Goal: Information Seeking & Learning: Learn about a topic

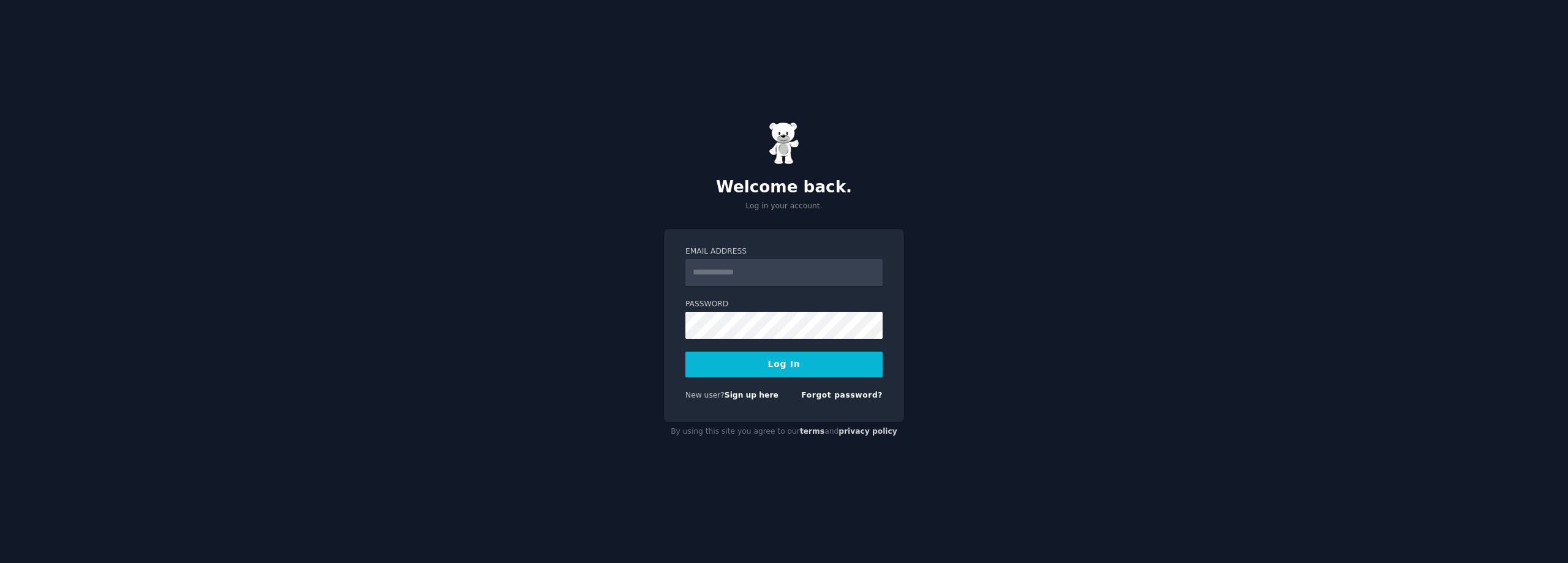
click at [746, 278] on input "Email Address" at bounding box center [784, 272] width 198 height 27
type input "**********"
click at [773, 358] on button "Log In" at bounding box center [784, 364] width 198 height 26
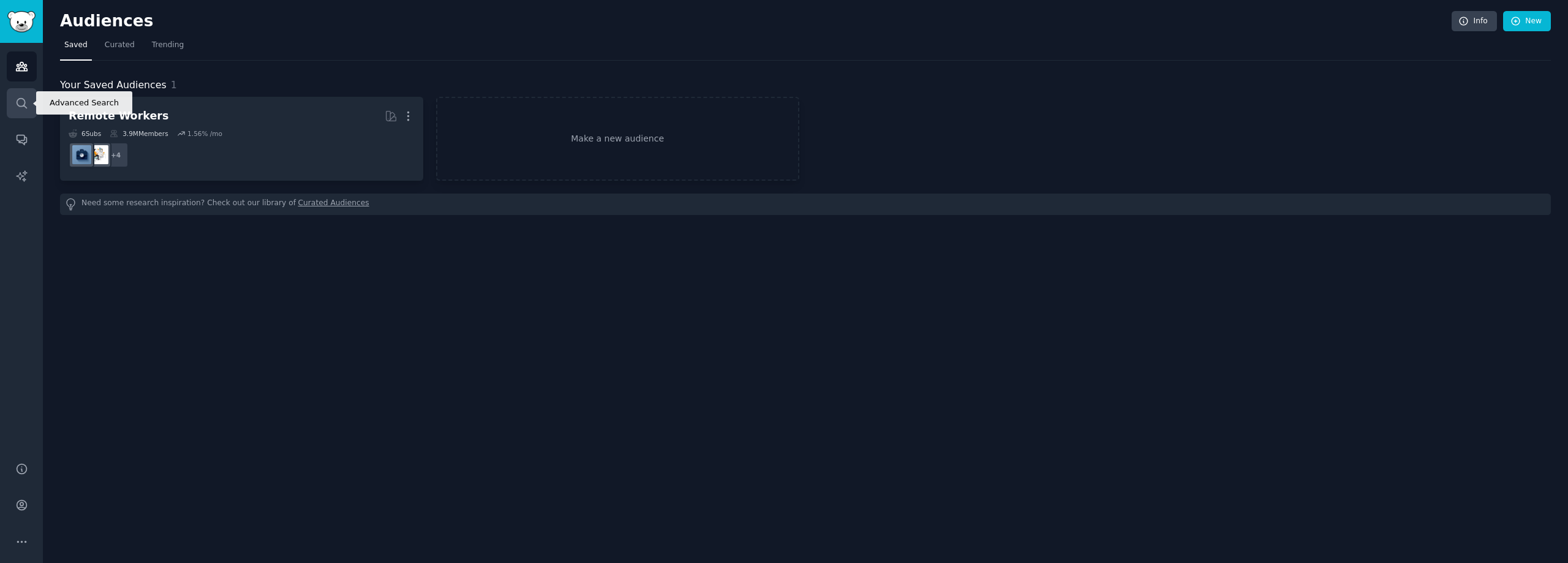
click at [13, 101] on link "Search" at bounding box center [21, 102] width 30 height 30
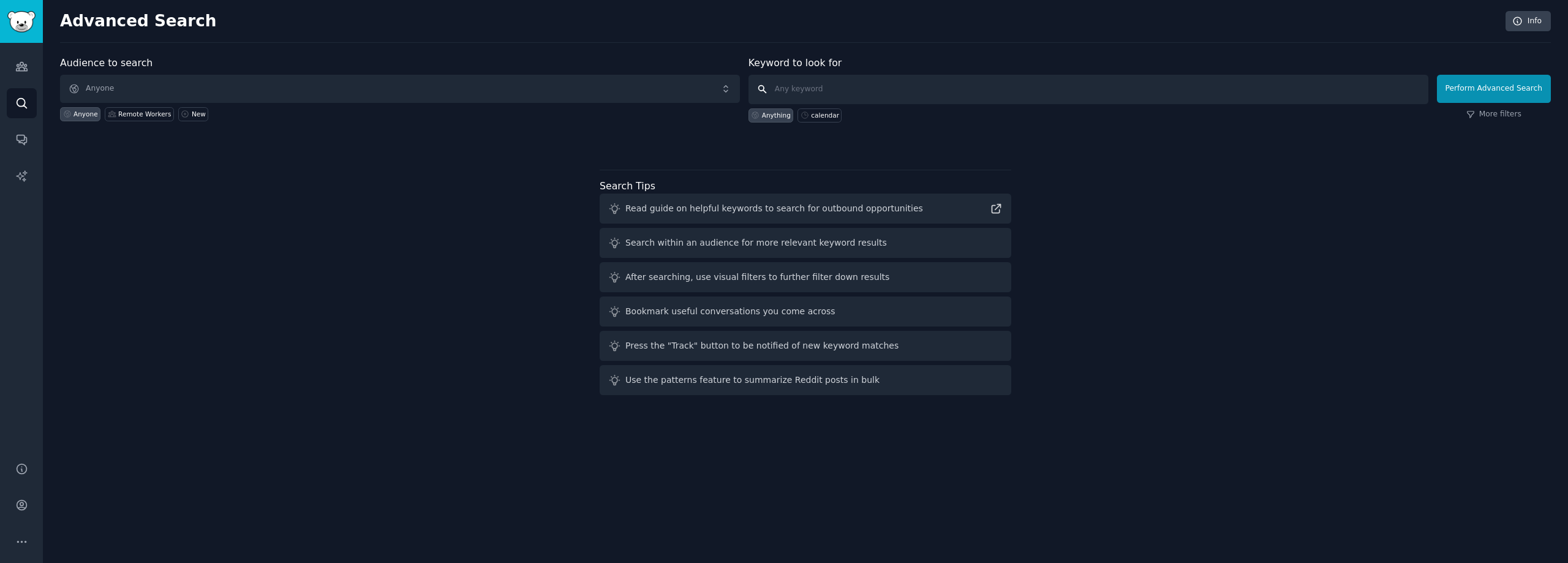
click at [908, 92] on input "text" at bounding box center [1088, 89] width 679 height 30
type input "calendar sync"
click button "Perform Advanced Search" at bounding box center [1493, 89] width 114 height 29
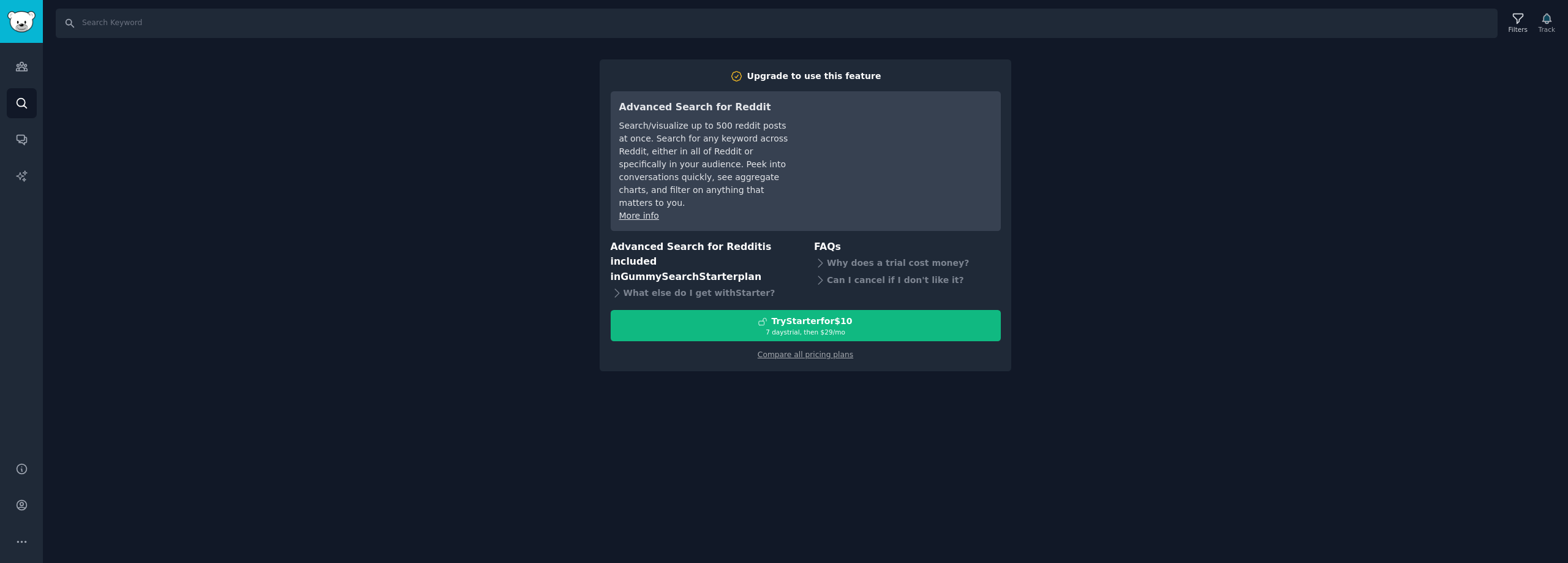
click at [2, 73] on div "Audiences Search Conversations AI Reports" at bounding box center [21, 244] width 43 height 404
click at [18, 68] on icon "Sidebar" at bounding box center [22, 66] width 11 height 9
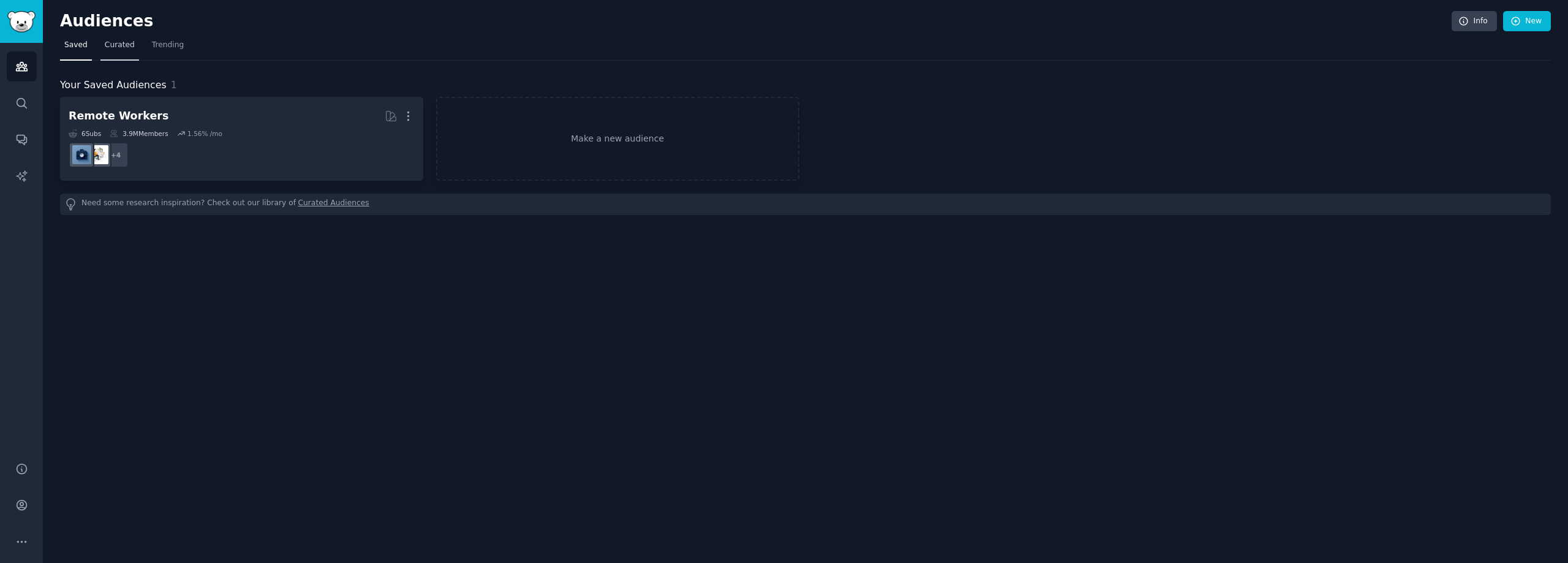
click at [117, 41] on span "Curated" at bounding box center [119, 46] width 30 height 11
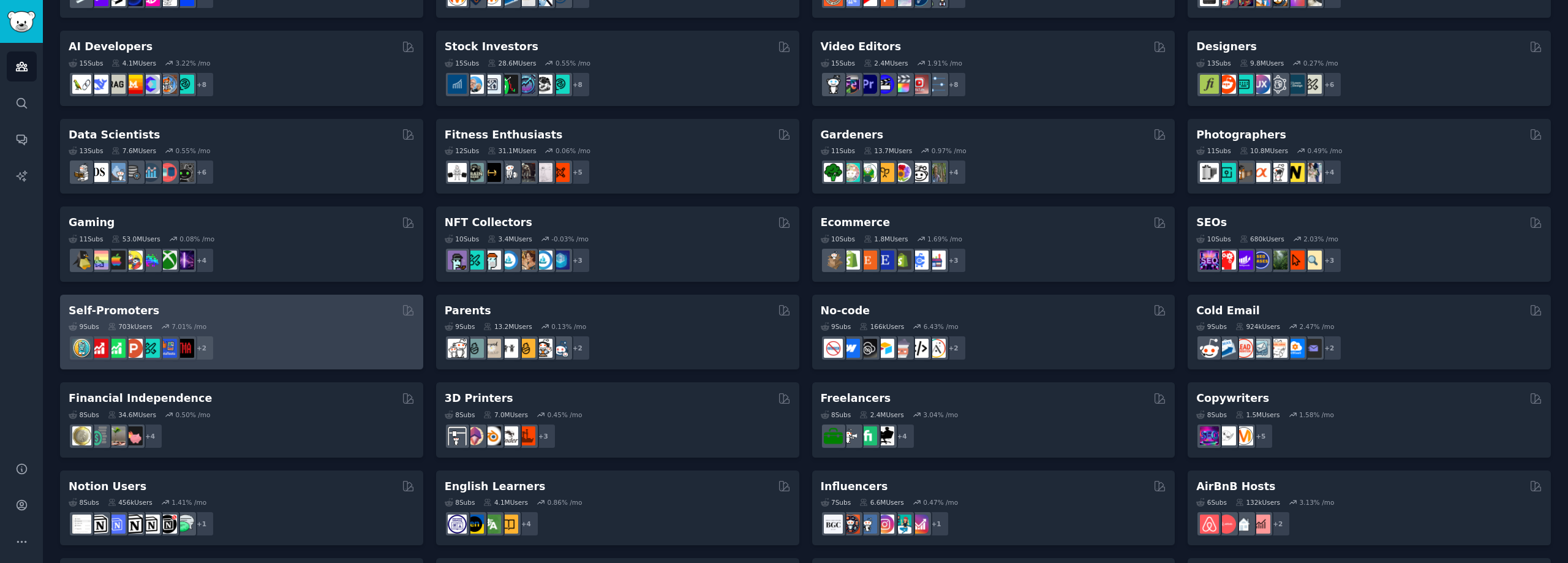
scroll to position [367, 0]
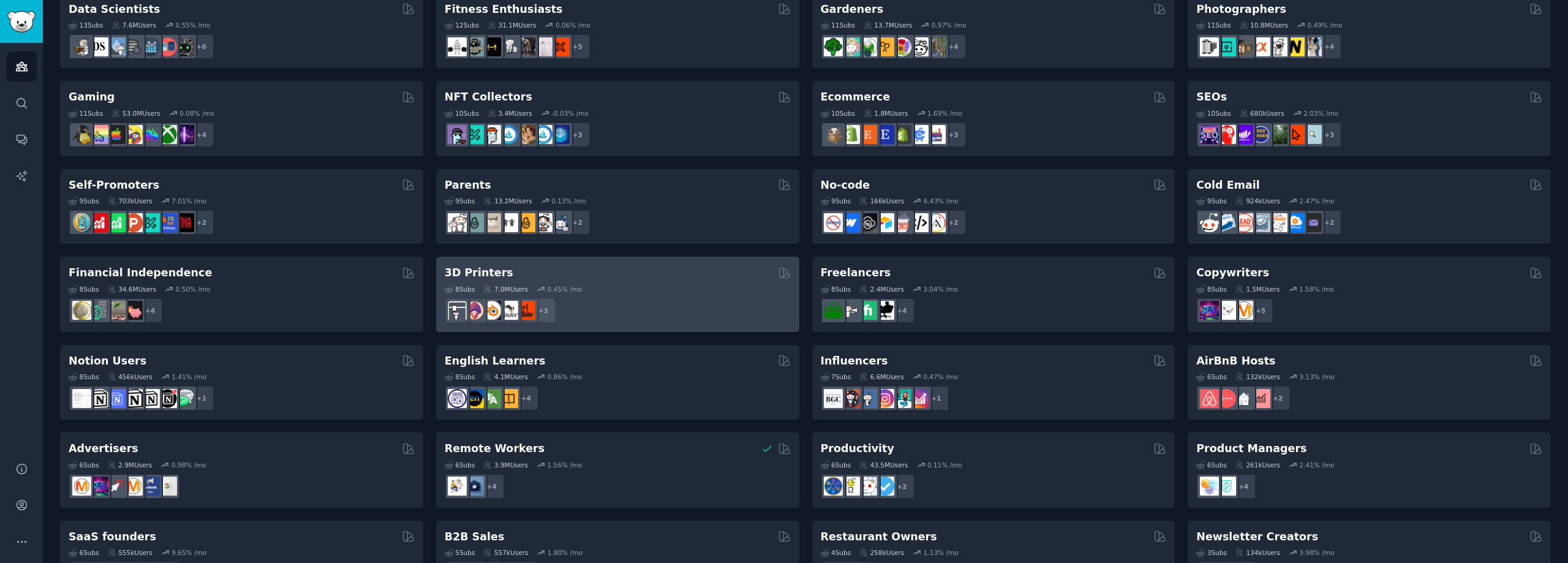
click at [483, 274] on h2 "3D Printers" at bounding box center [479, 273] width 69 height 15
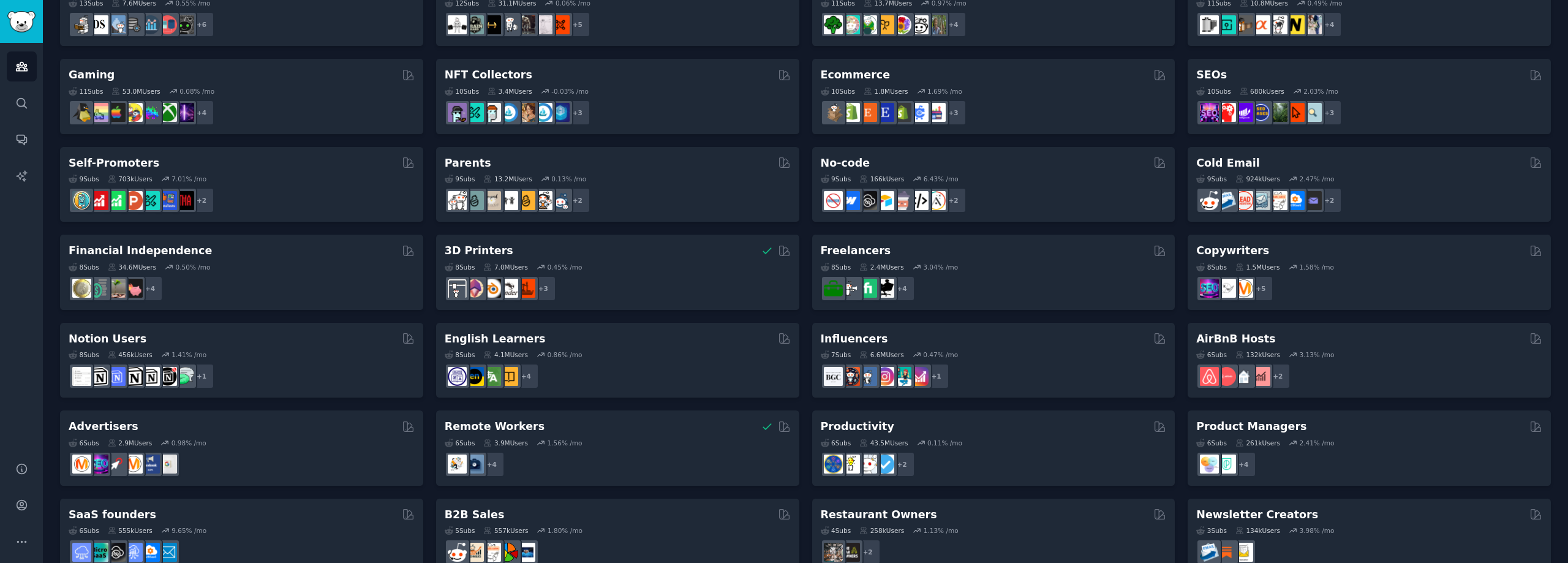
scroll to position [417, 0]
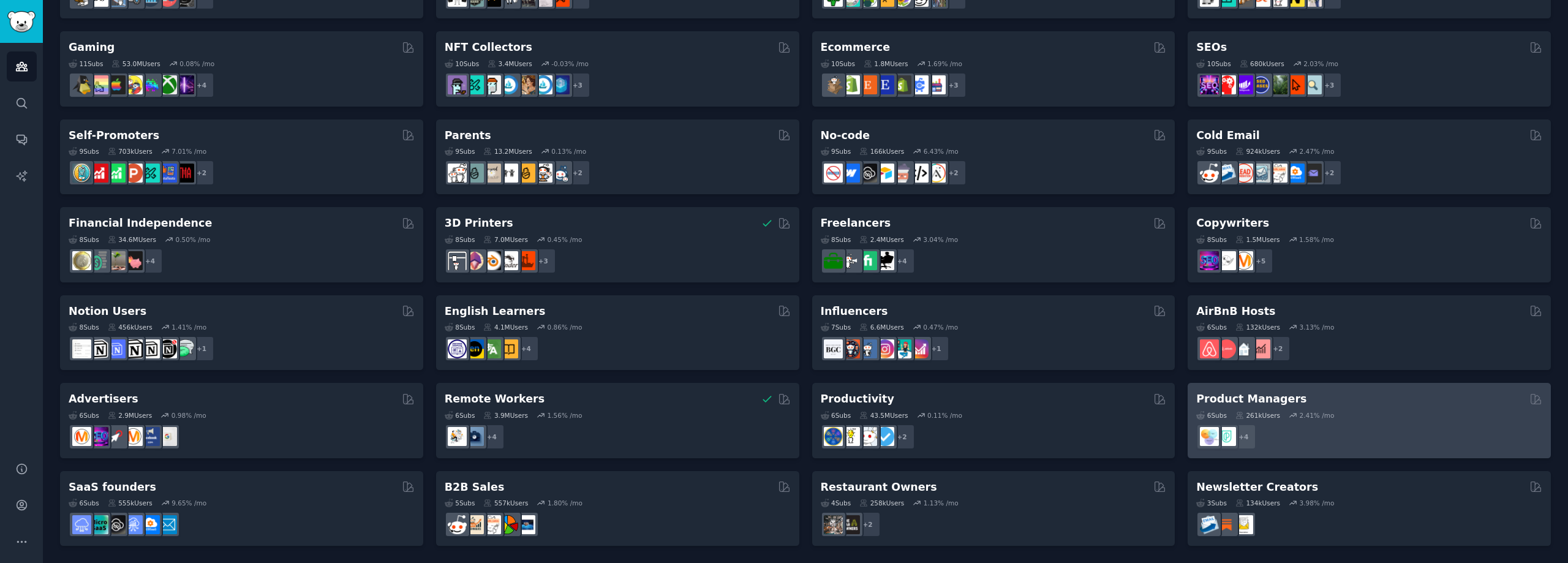
click at [1261, 397] on h2 "Product Managers" at bounding box center [1250, 399] width 110 height 15
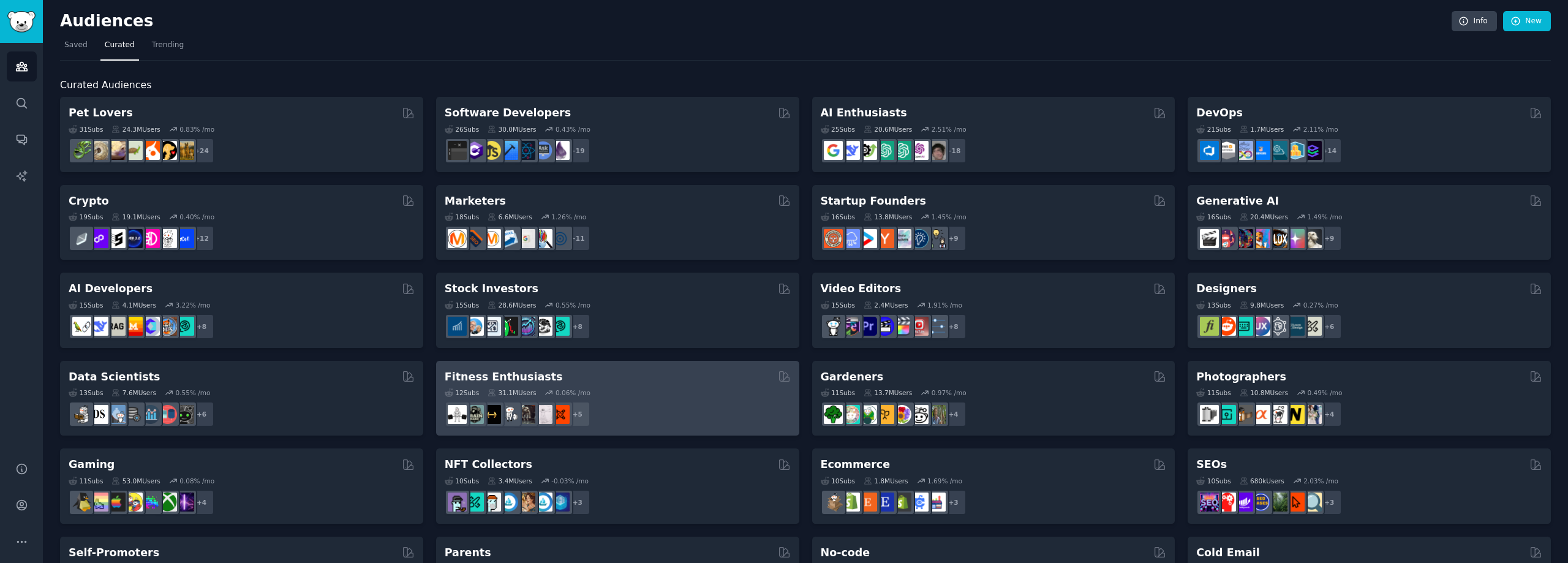
click at [466, 375] on h2 "Fitness Enthusiasts" at bounding box center [504, 377] width 118 height 15
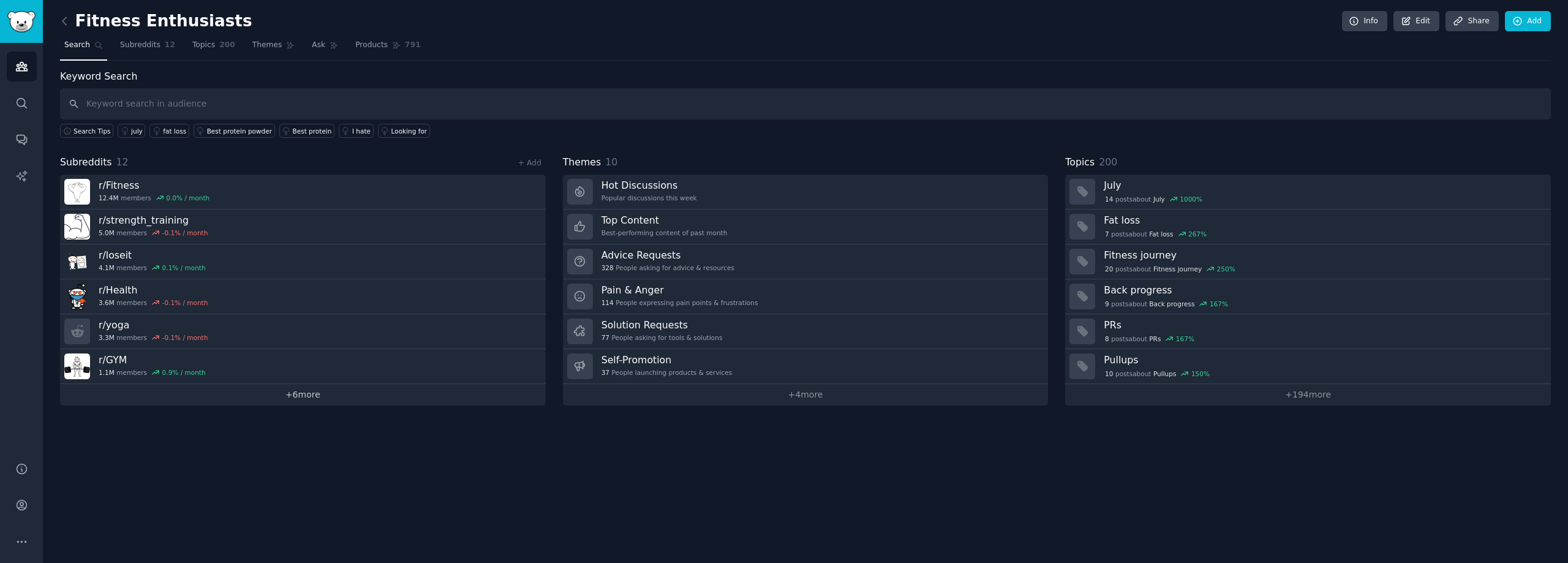
click at [300, 397] on link "+ 6 more" at bounding box center [303, 394] width 486 height 21
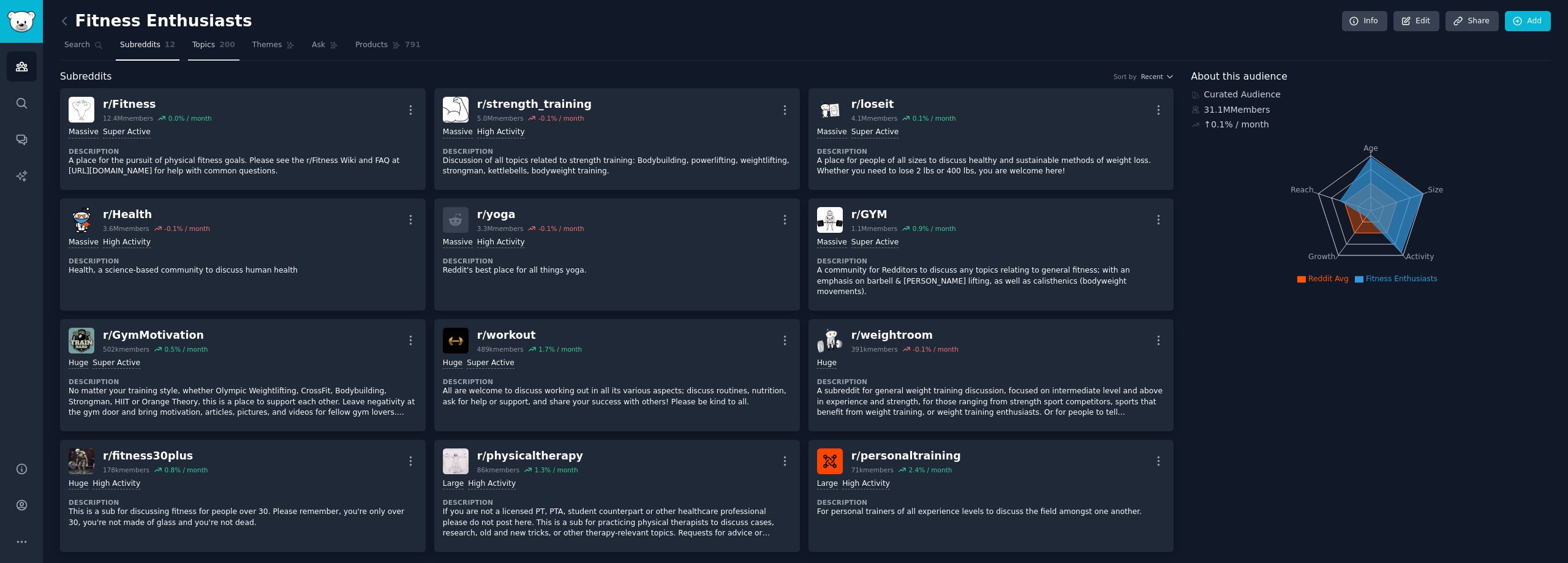
click at [192, 49] on span "Topics" at bounding box center [203, 46] width 23 height 11
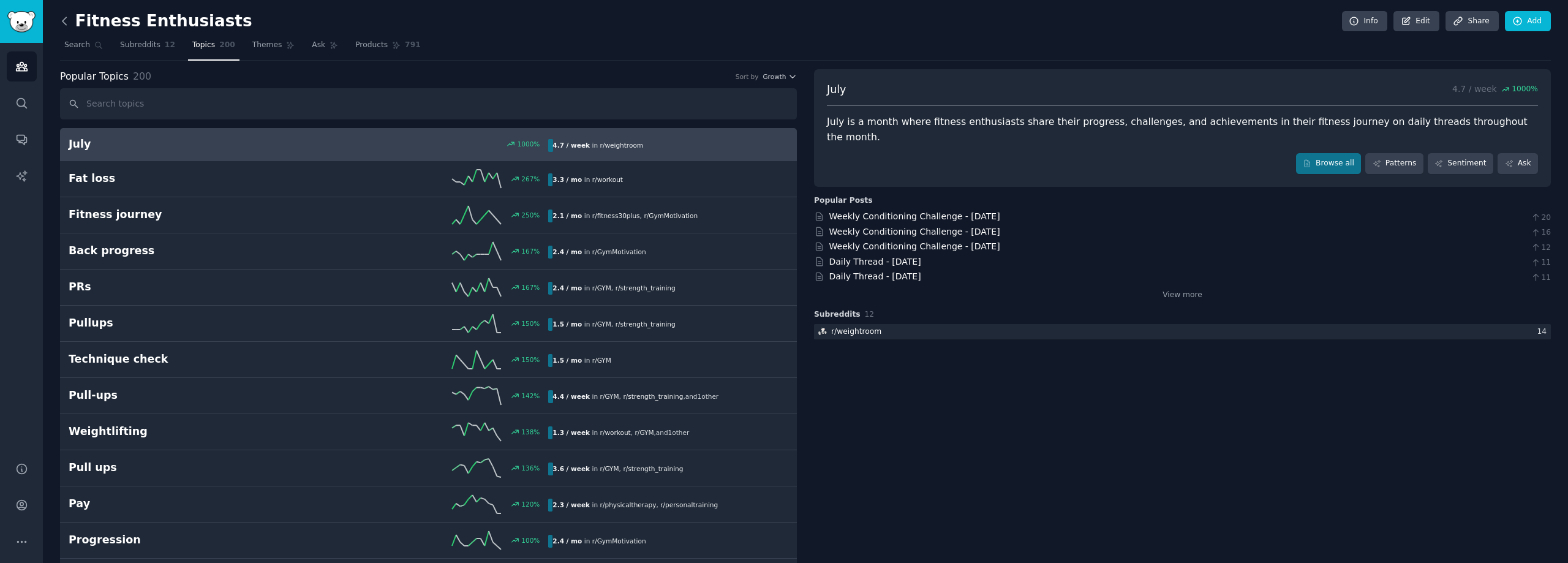
click at [68, 20] on icon at bounding box center [64, 20] width 12 height 12
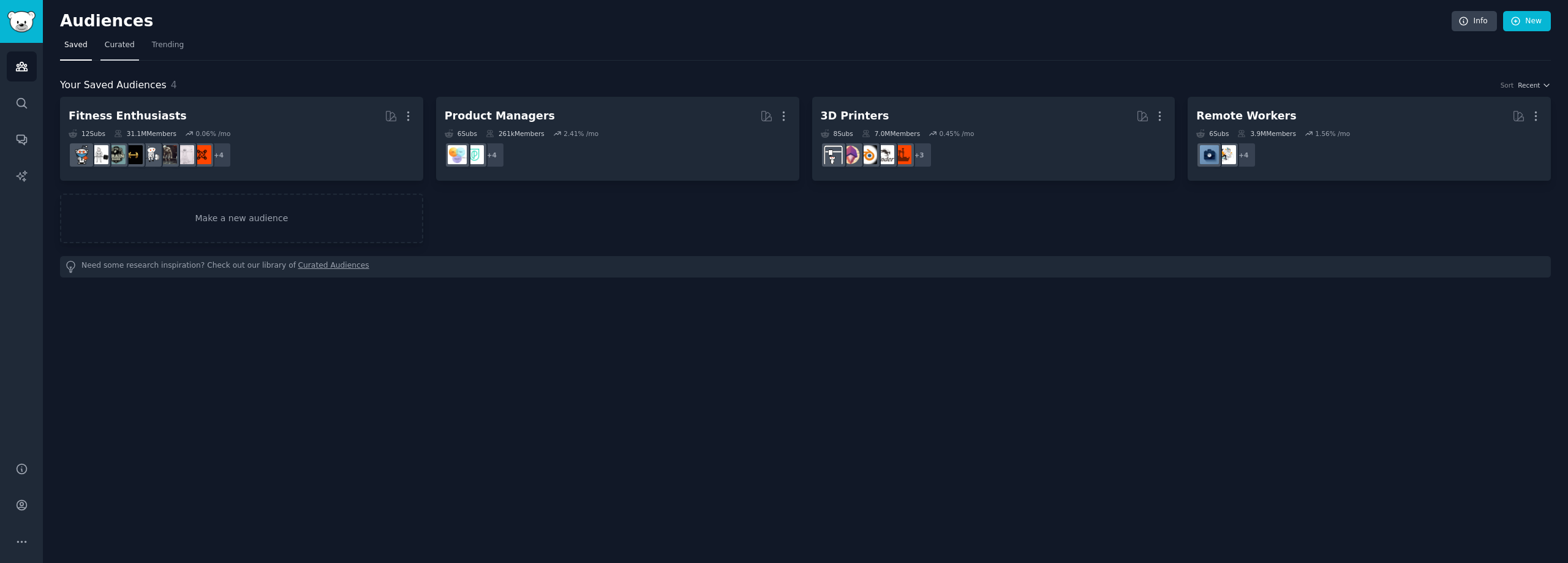
click at [115, 52] on link "Curated" at bounding box center [119, 48] width 38 height 25
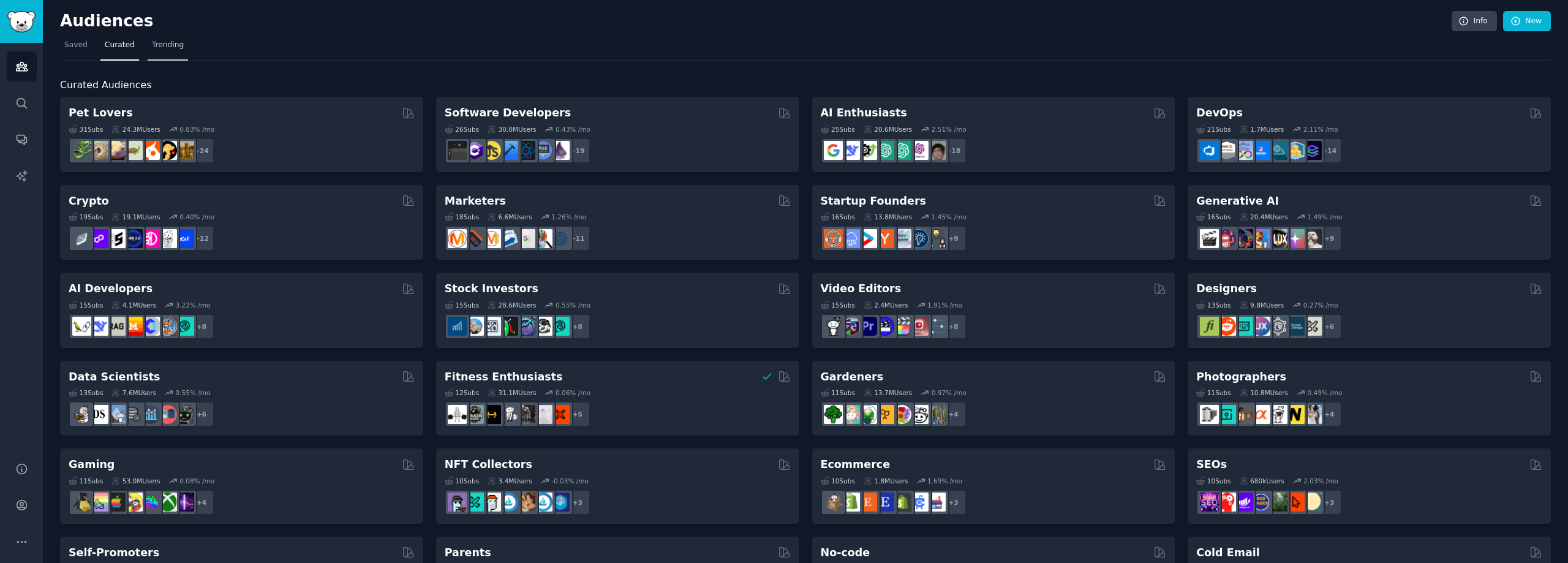
click at [152, 47] on span "Trending" at bounding box center [167, 46] width 31 height 11
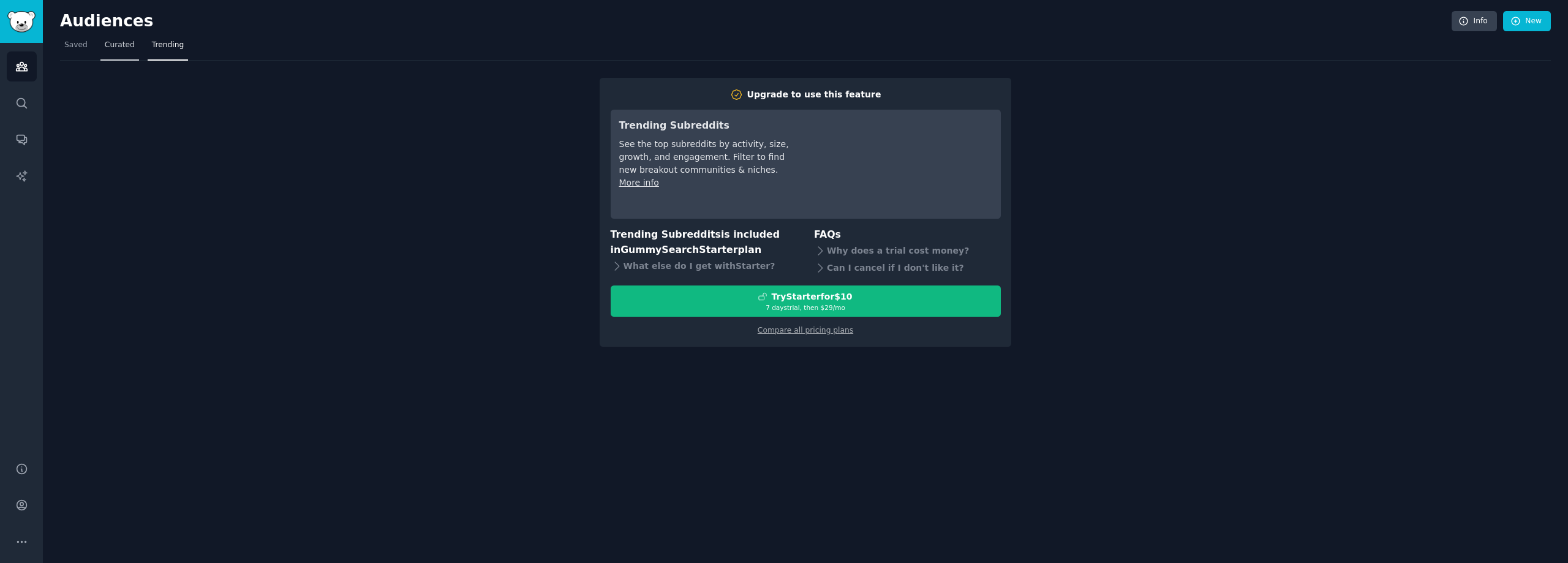
click at [131, 45] on link "Curated" at bounding box center [119, 48] width 38 height 25
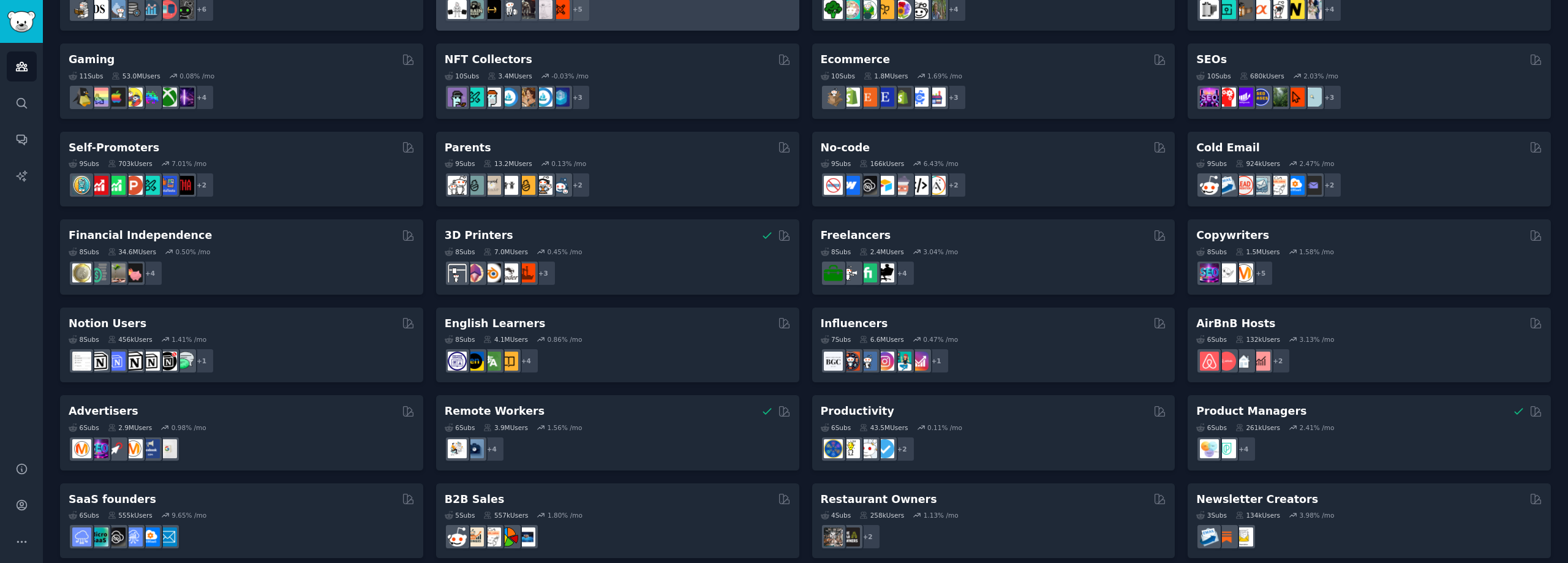
scroll to position [417, 0]
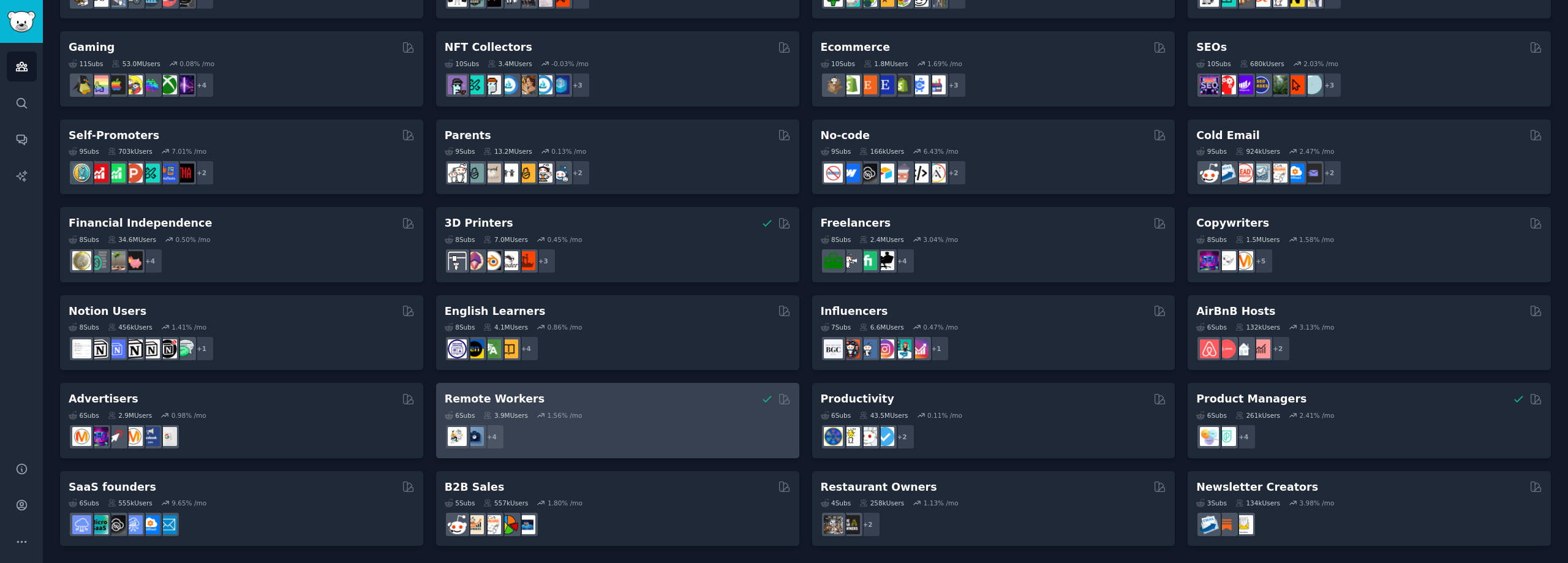
click at [507, 394] on h2 "Remote Workers" at bounding box center [494, 399] width 100 height 15
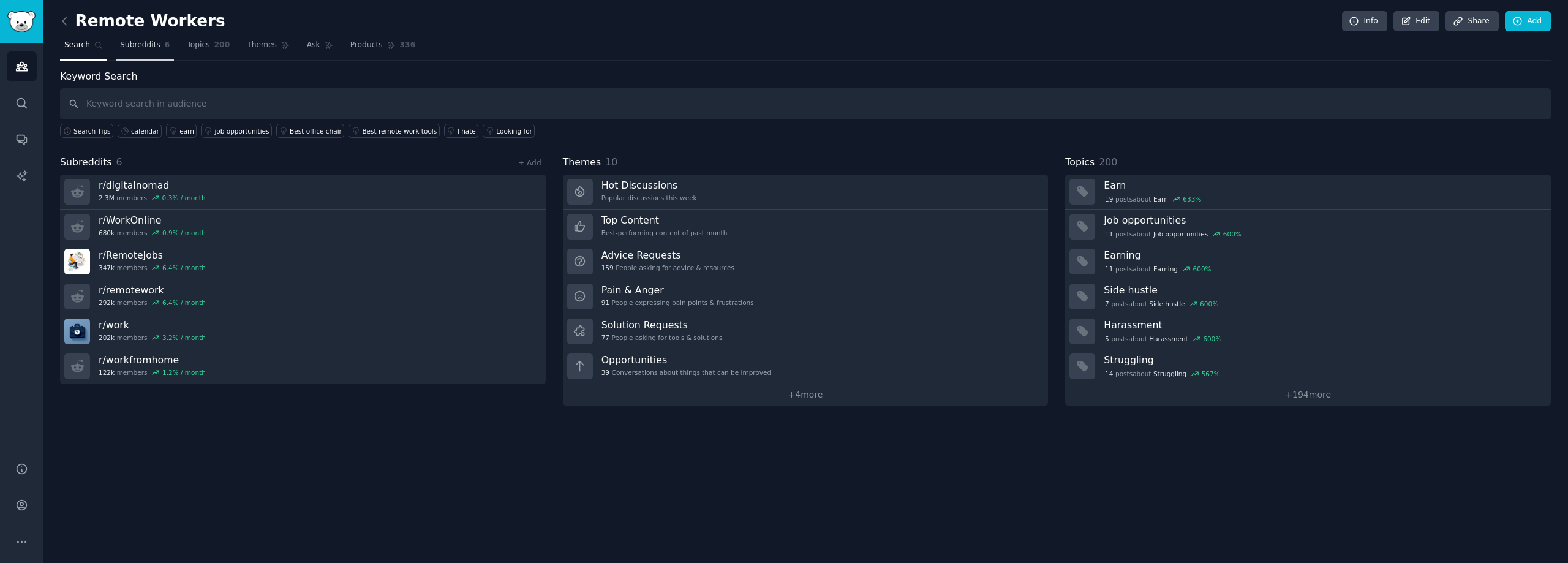
click at [157, 45] on link "Subreddits 6" at bounding box center [144, 48] width 58 height 25
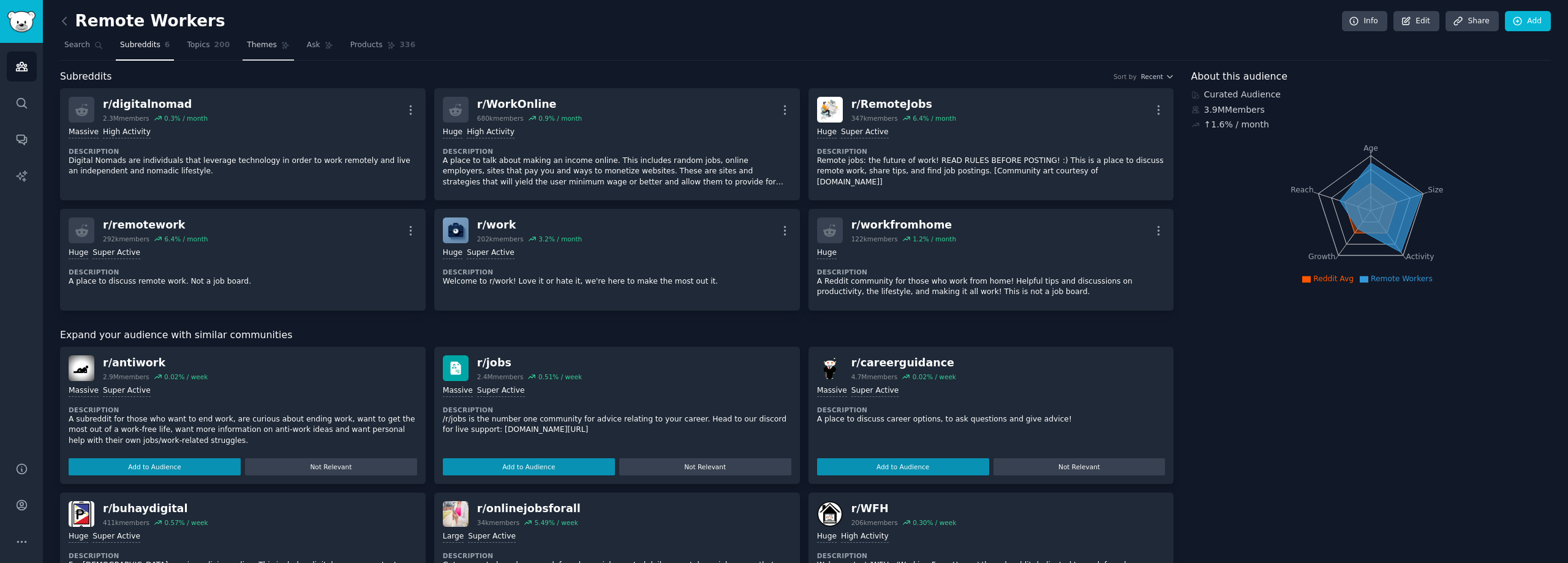
click at [216, 43] on span "200" at bounding box center [222, 46] width 16 height 11
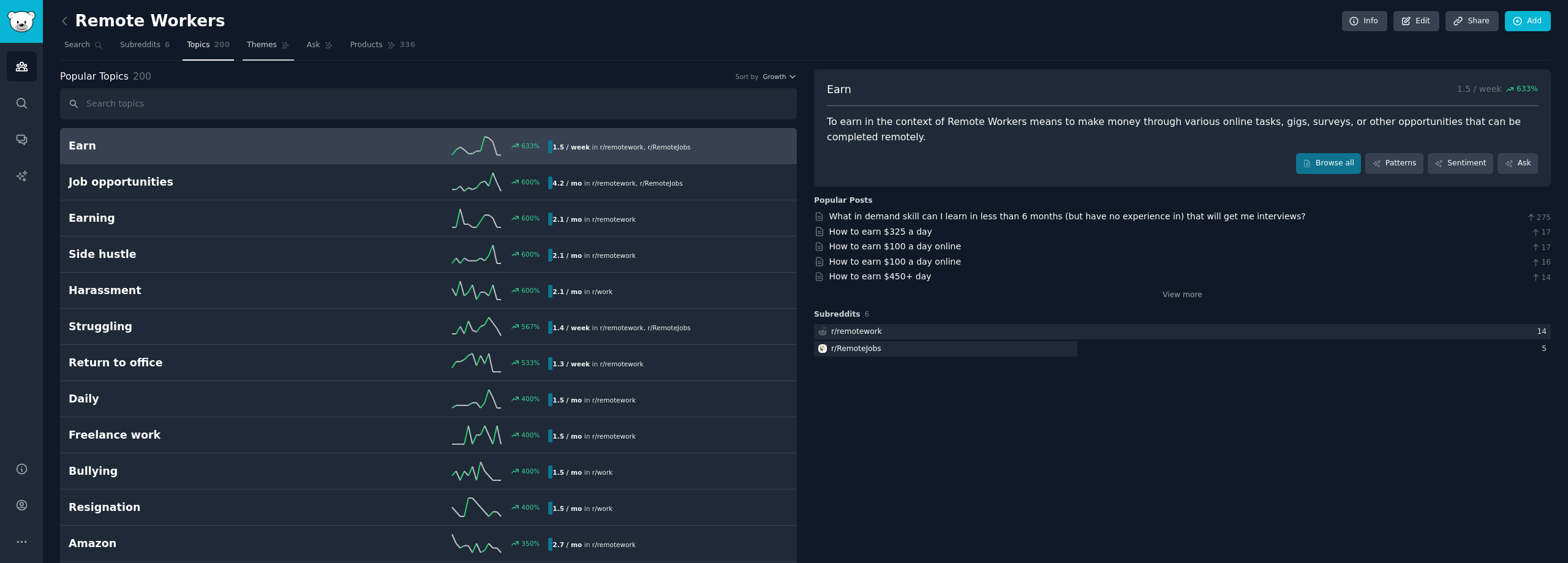
click at [255, 47] on span "Themes" at bounding box center [261, 46] width 30 height 11
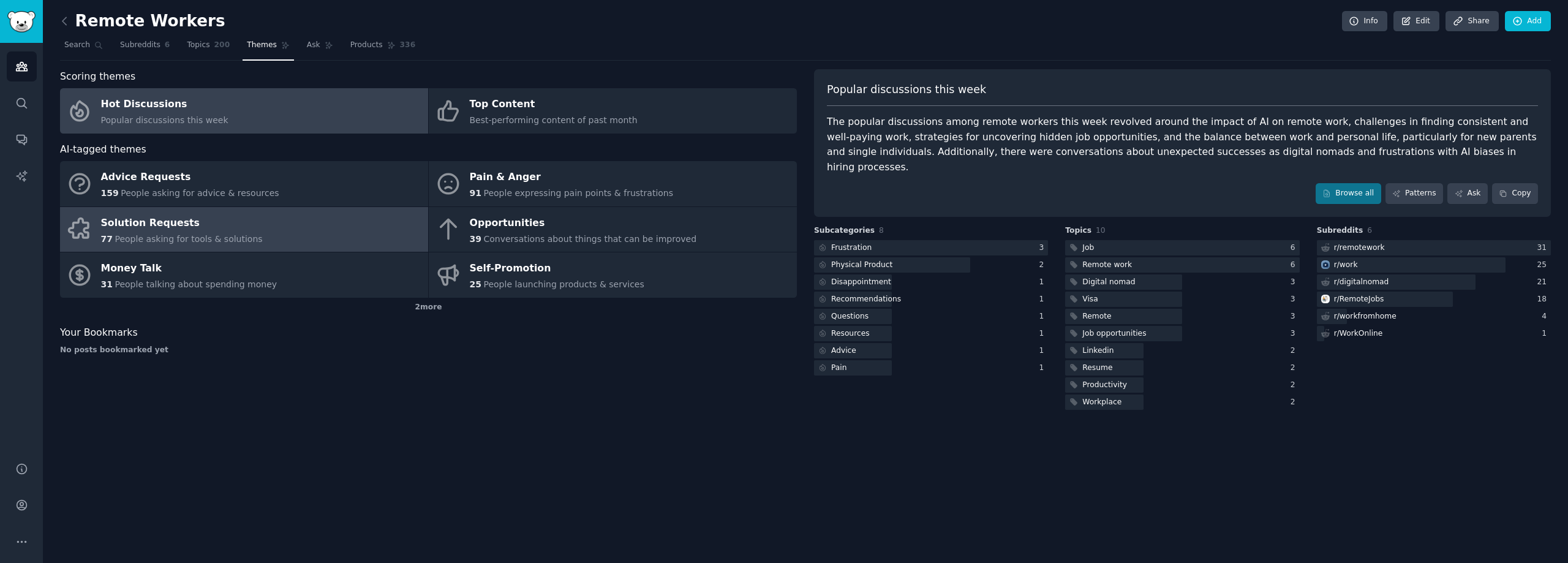
click at [257, 240] on link "Solution Requests 77 People asking for tools & solutions" at bounding box center [244, 229] width 368 height 45
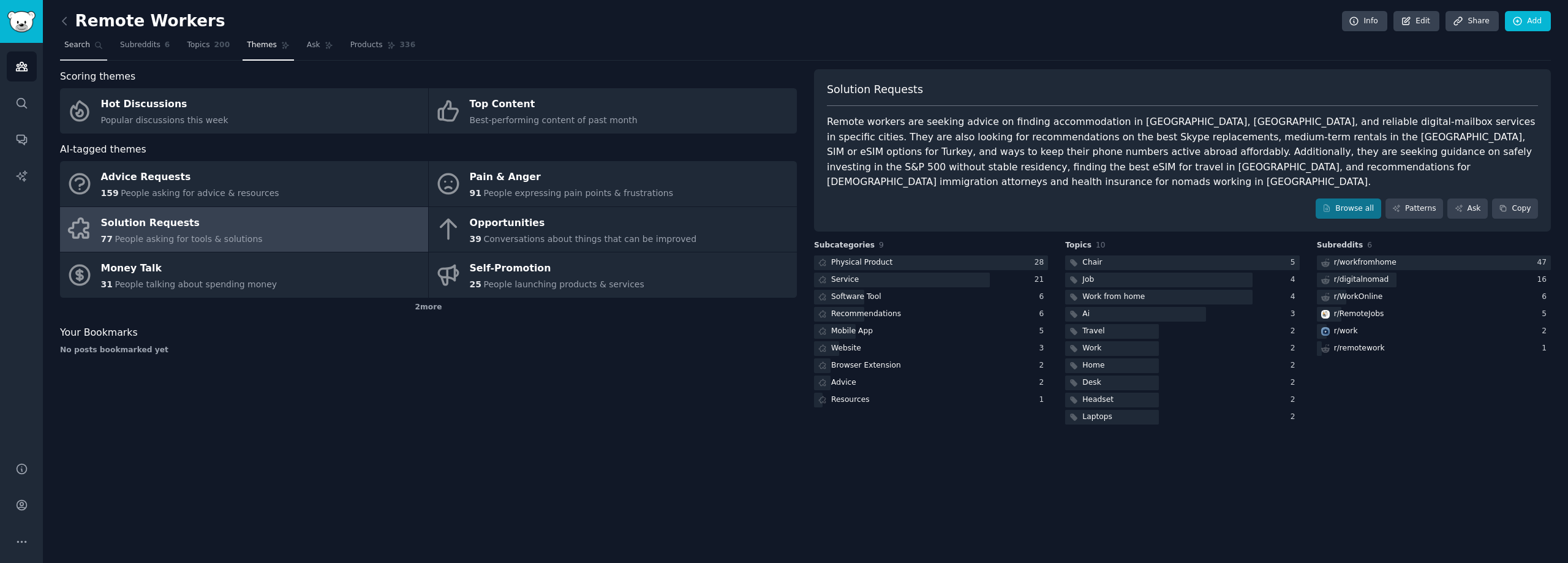
click at [81, 40] on span "Search" at bounding box center [76, 46] width 26 height 11
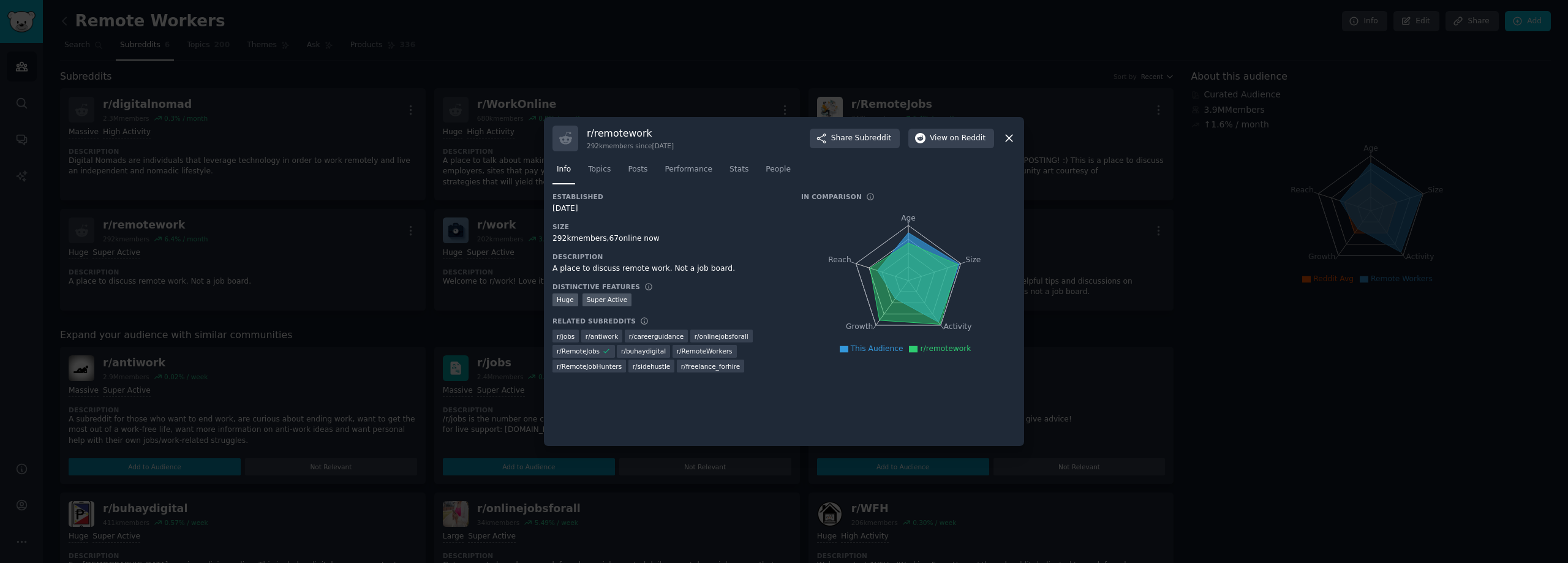
click at [1006, 141] on icon at bounding box center [1009, 138] width 7 height 7
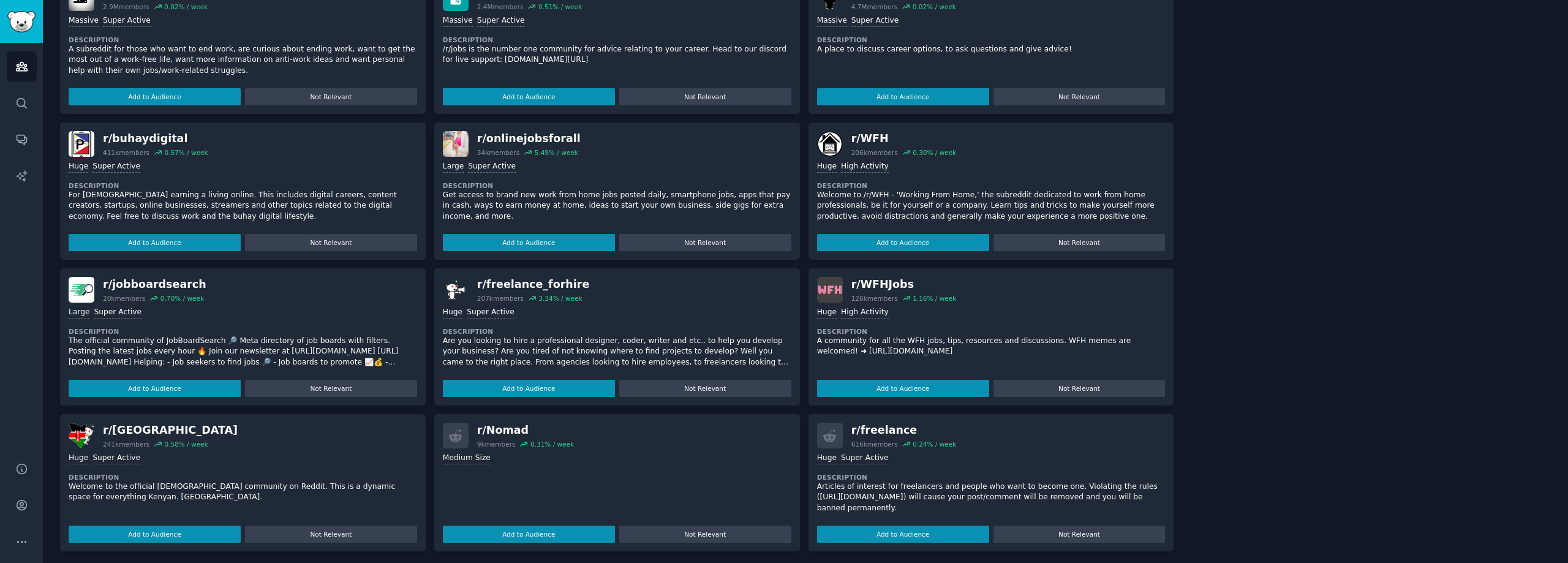
scroll to position [375, 0]
